Goal: Task Accomplishment & Management: Manage account settings

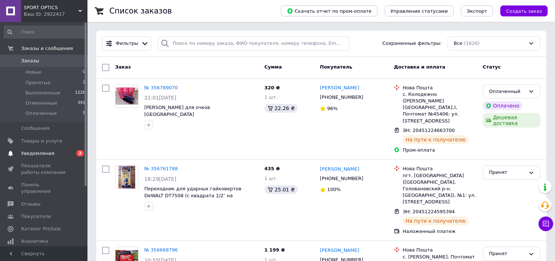
click at [28, 153] on span "Уведомления" at bounding box center [37, 153] width 33 height 7
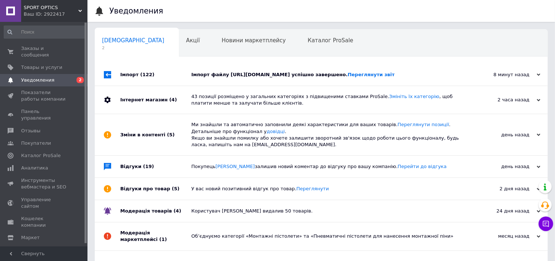
click at [128, 75] on div "Імпорт (122)" at bounding box center [155, 75] width 71 height 22
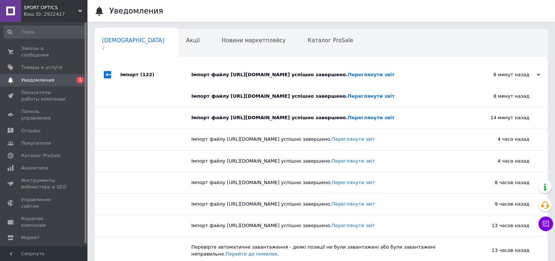
click at [128, 75] on div "Імпорт (122)" at bounding box center [155, 75] width 71 height 22
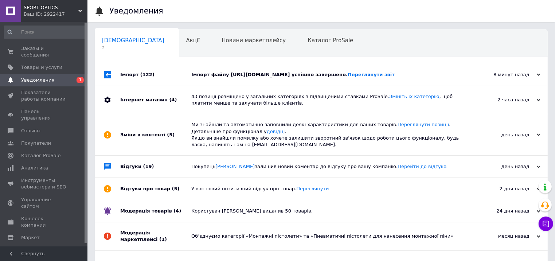
click at [130, 102] on div "Інтернет магазин (4)" at bounding box center [155, 100] width 71 height 28
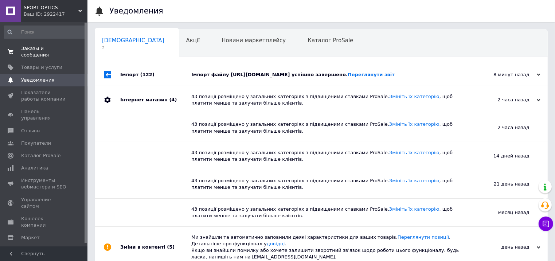
click at [30, 47] on span "Заказы и сообщения" at bounding box center [44, 51] width 46 height 13
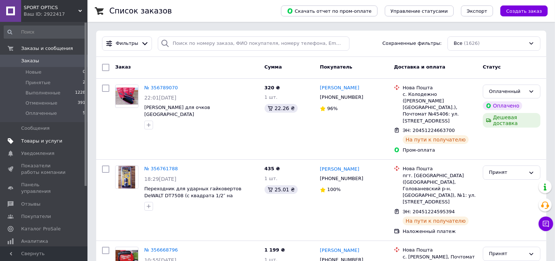
click at [28, 143] on span "Товары и услуги" at bounding box center [41, 141] width 41 height 7
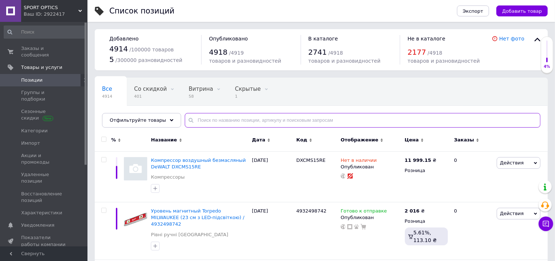
click at [199, 120] on input "text" at bounding box center [363, 120] width 356 height 15
paste input "4932492131"
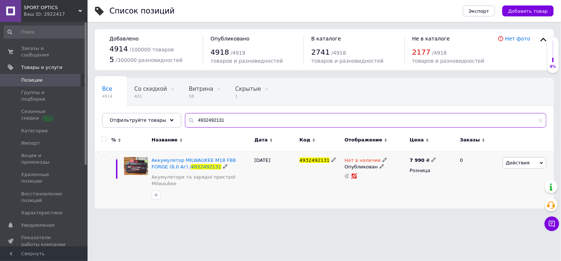
type input "4932492131"
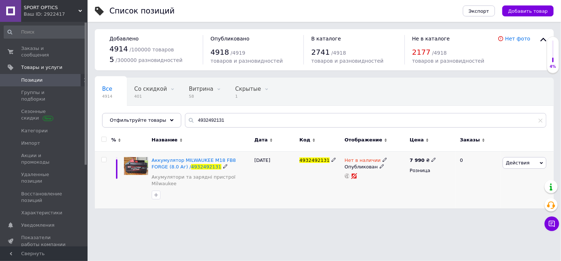
click at [360, 161] on span "Нет в наличии" at bounding box center [362, 161] width 36 height 8
click at [401, 165] on li "В наличии" at bounding box center [423, 165] width 69 height 10
click at [292, 184] on div "[DATE]" at bounding box center [274, 179] width 45 height 57
